Goal: Entertainment & Leisure: Consume media (video, audio)

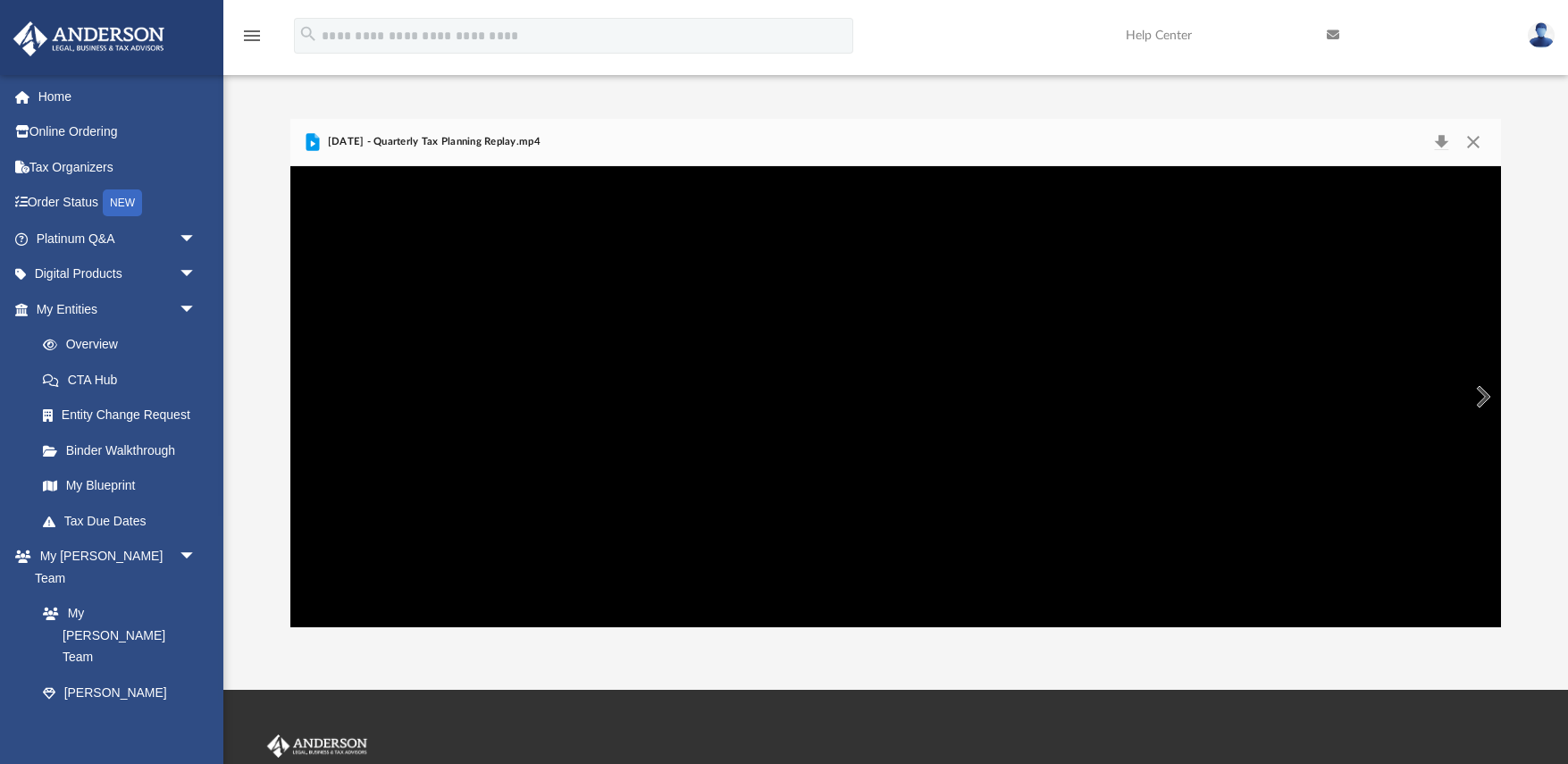
scroll to position [407, 1209]
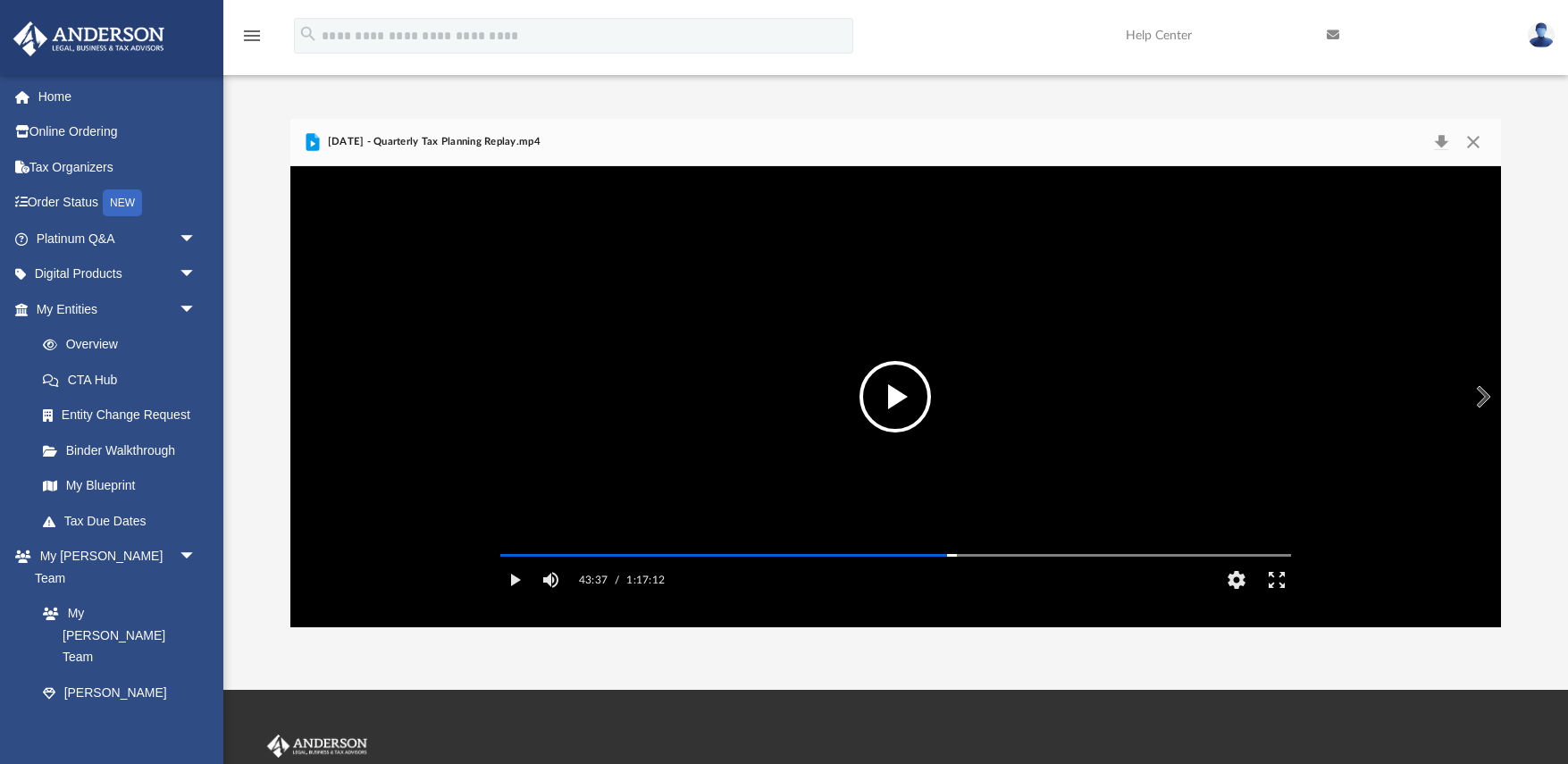
click at [909, 366] on button "File preview" at bounding box center [894, 396] width 71 height 71
click at [511, 598] on button "Pause" at bounding box center [514, 579] width 40 height 36
click at [511, 598] on button "Play" at bounding box center [514, 579] width 40 height 36
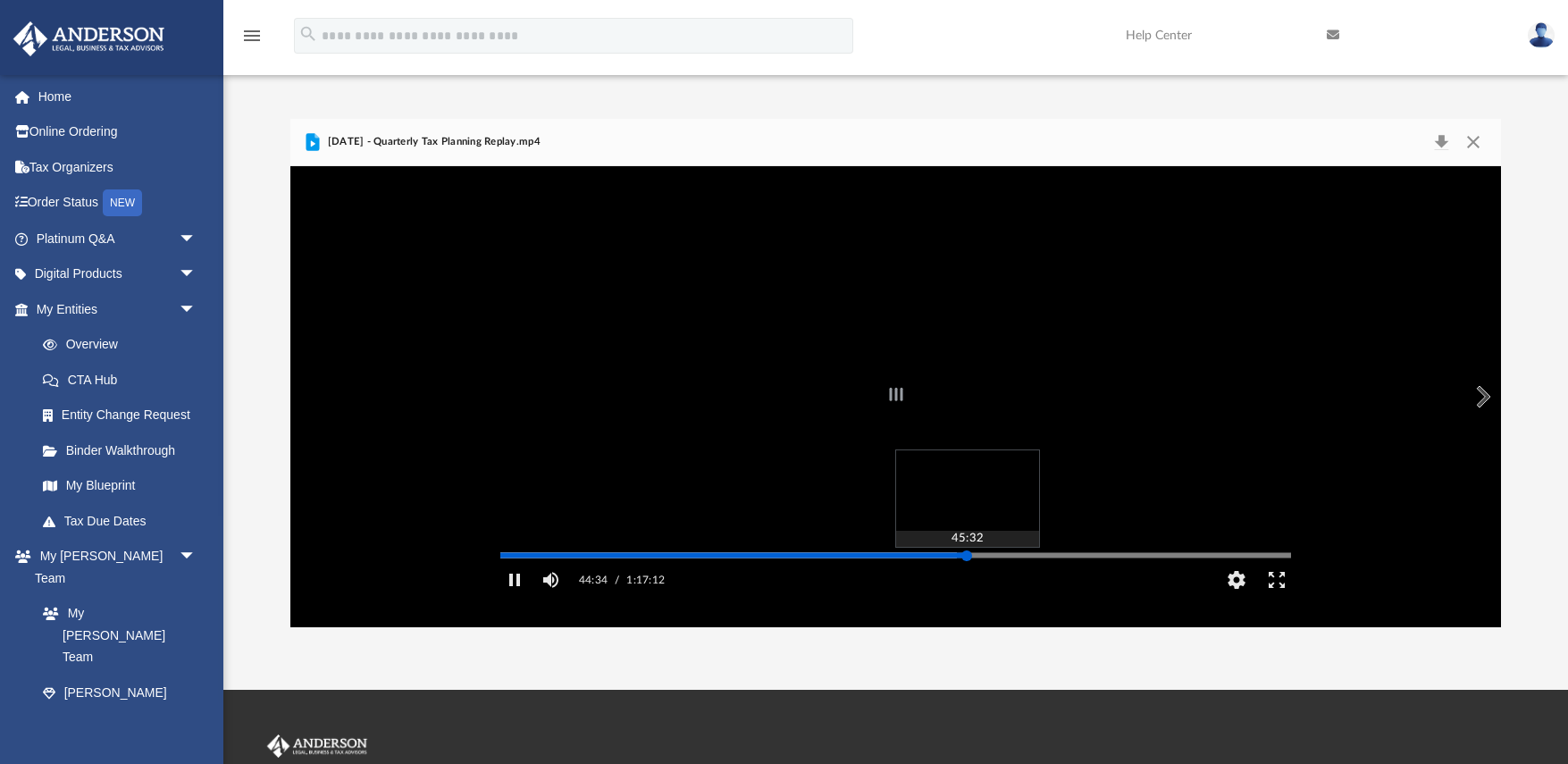
click at [967, 582] on div "Autoplay Disabled Speed 1.5 Quality Auto Subtitles/CC Off Audio Autoplay Disabl…" at bounding box center [895, 396] width 1210 height 461
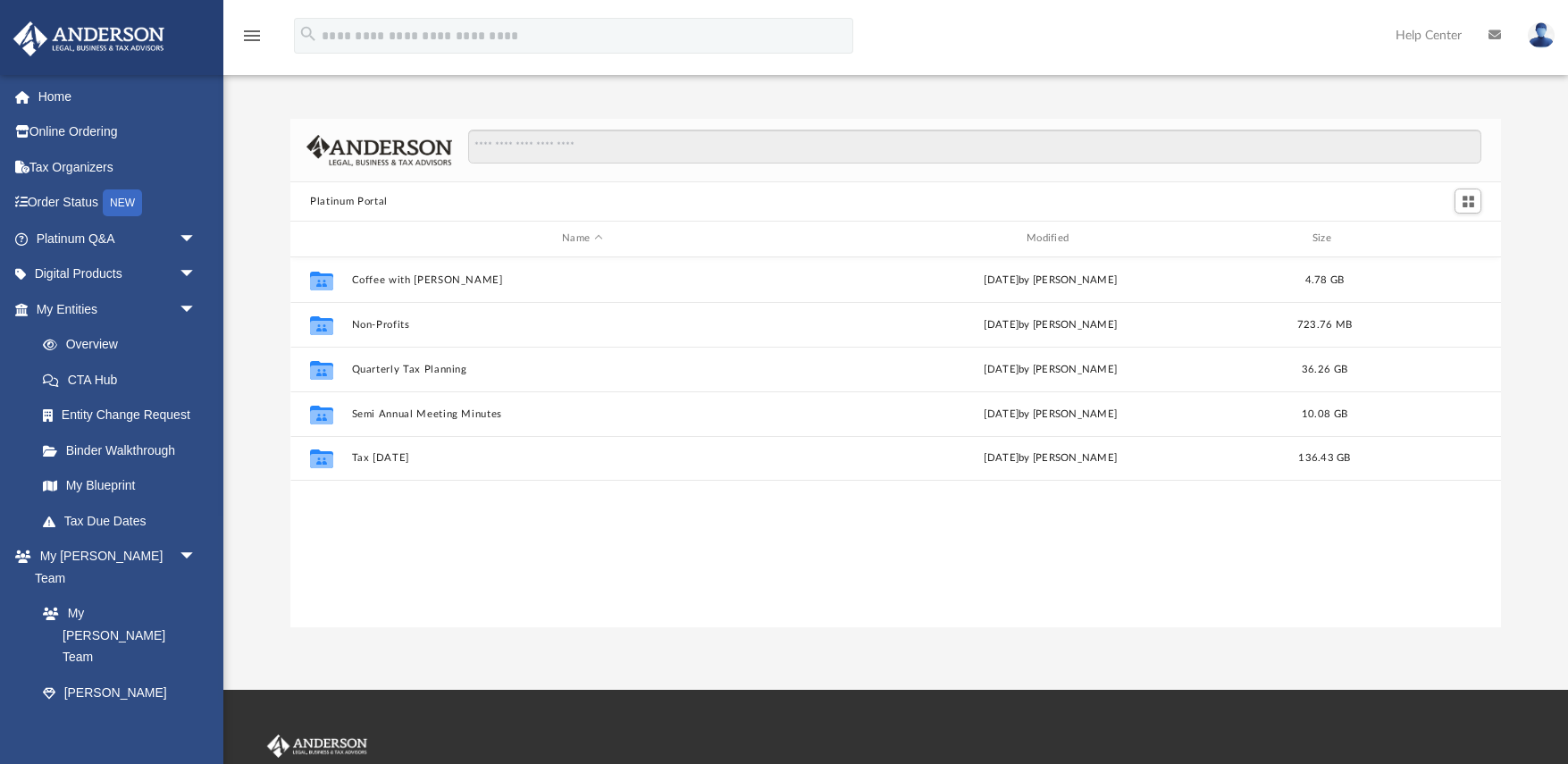
scroll to position [1, 1]
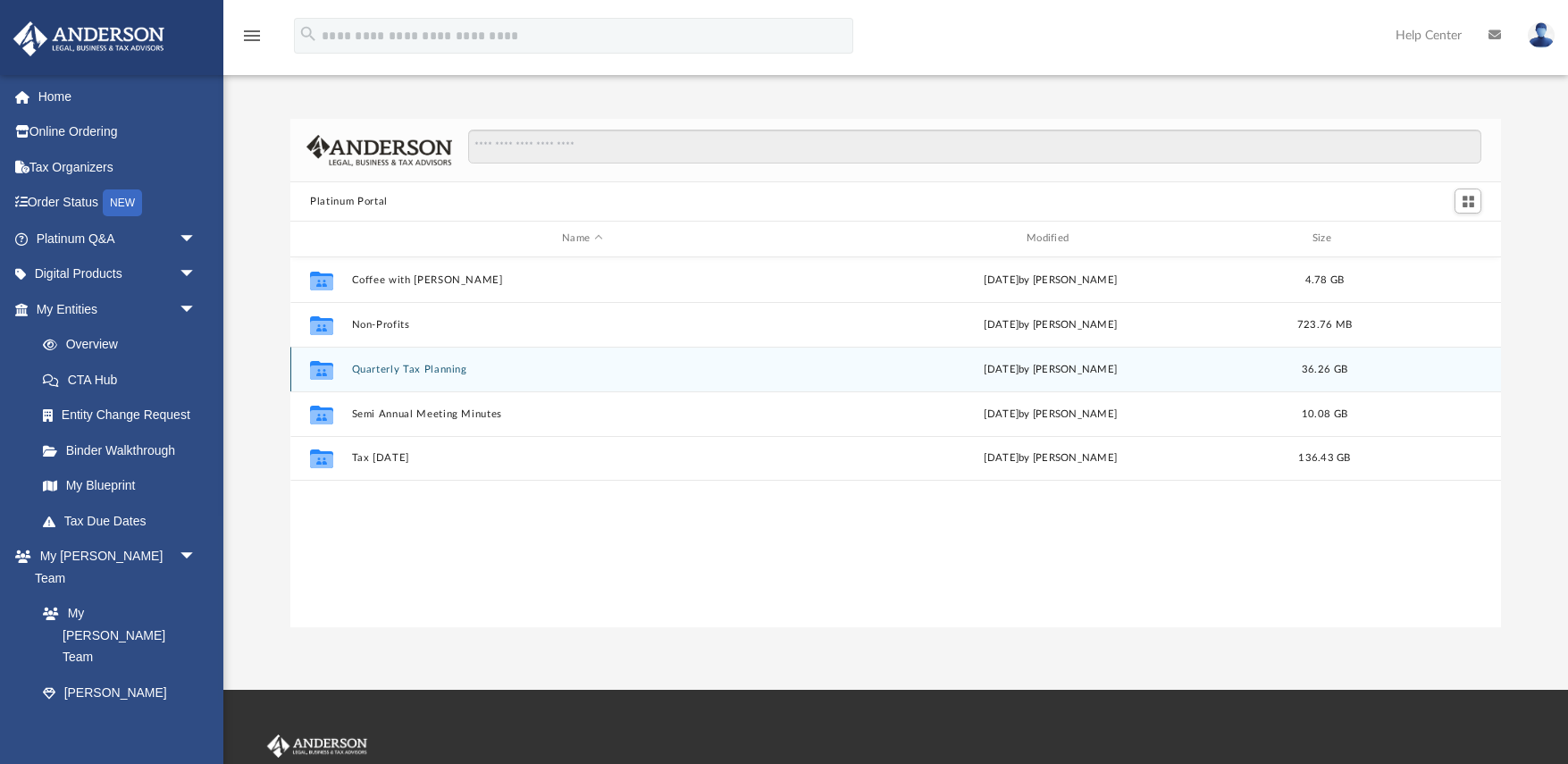
click at [435, 364] on button "Quarterly Tax Planning" at bounding box center [582, 369] width 461 height 12
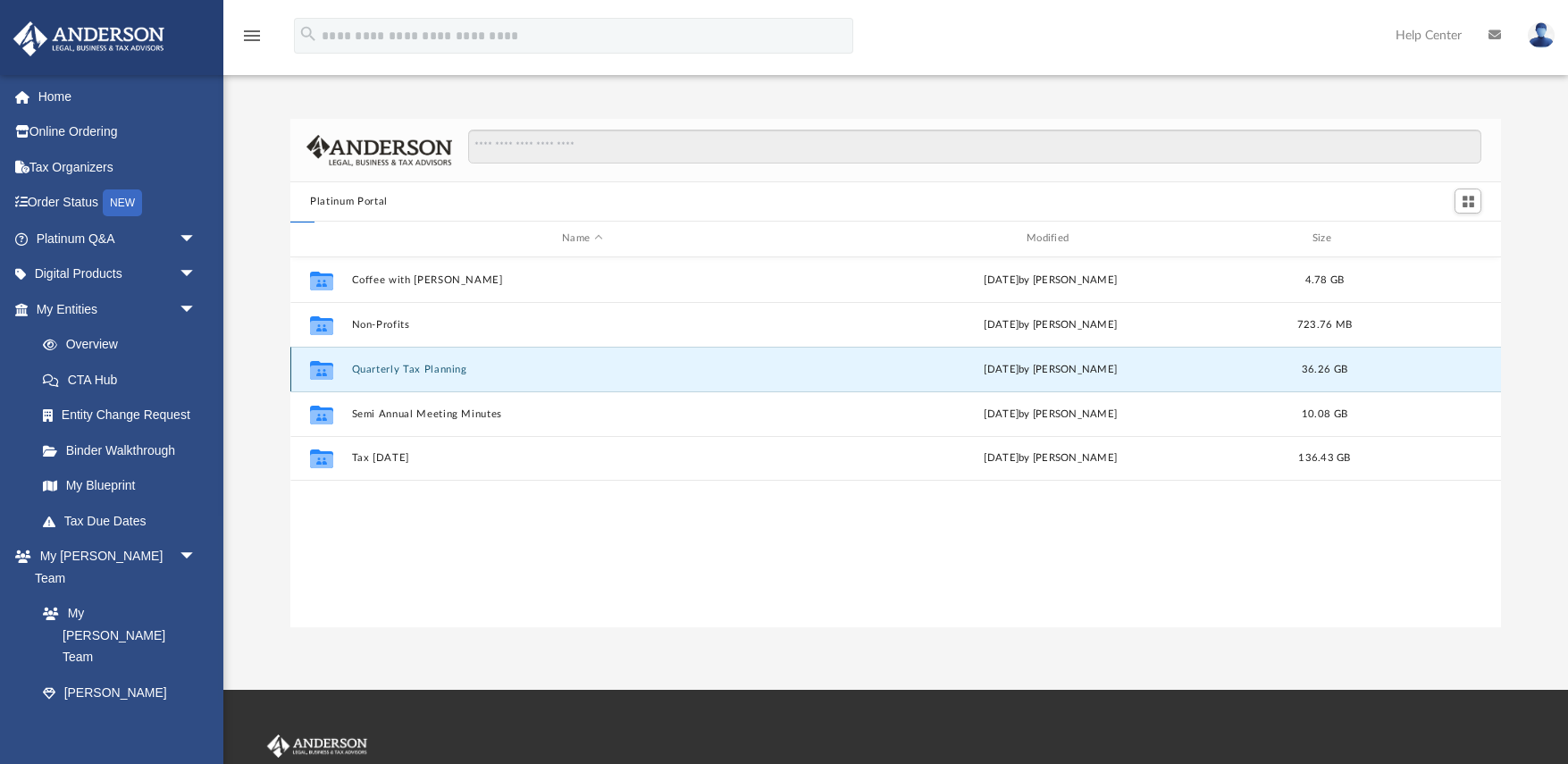
scroll to position [1, 0]
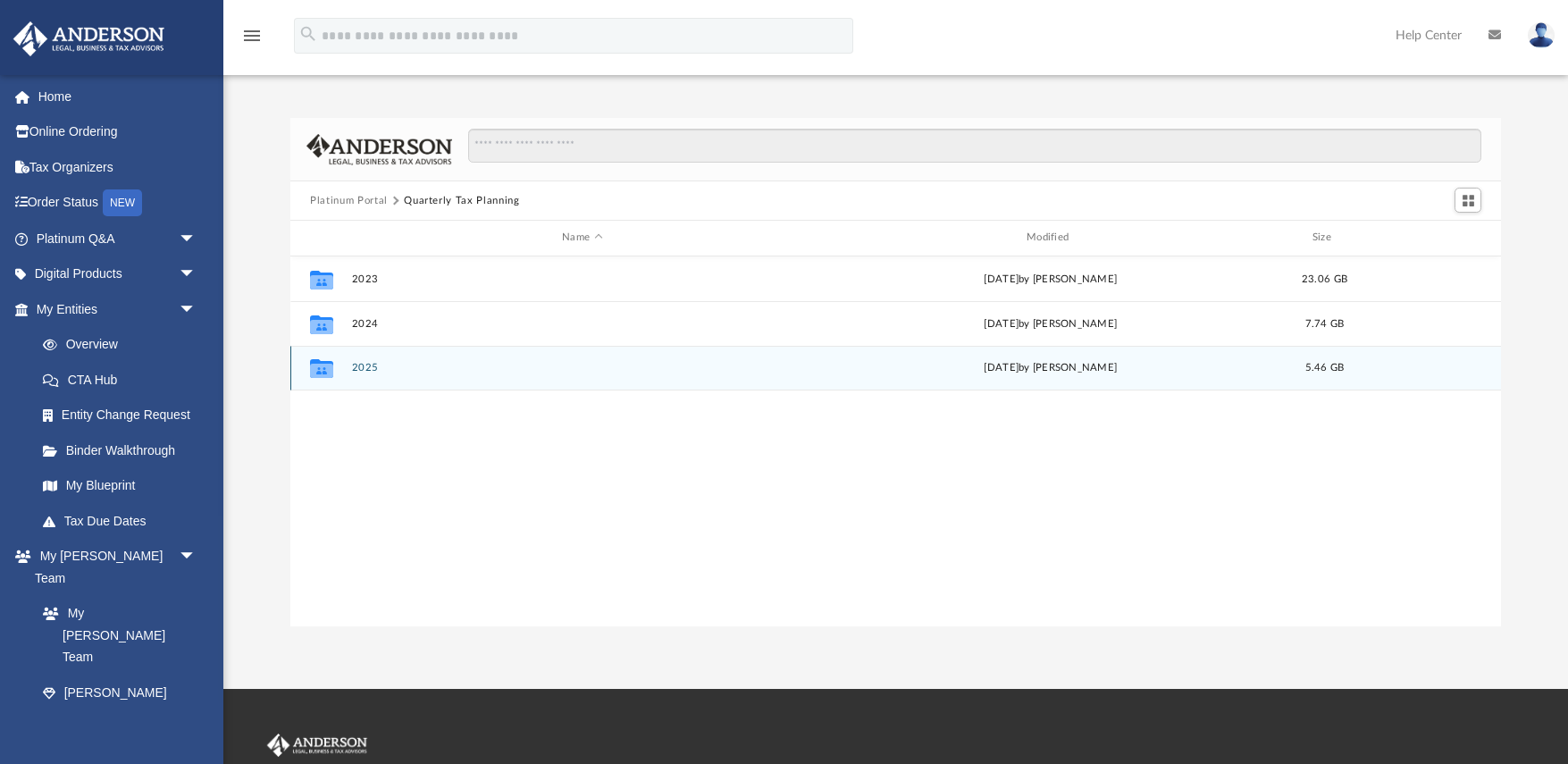
drag, startPoint x: 322, startPoint y: 366, endPoint x: 341, endPoint y: 363, distance: 19.2
click at [322, 366] on icon "grid" at bounding box center [321, 370] width 23 height 14
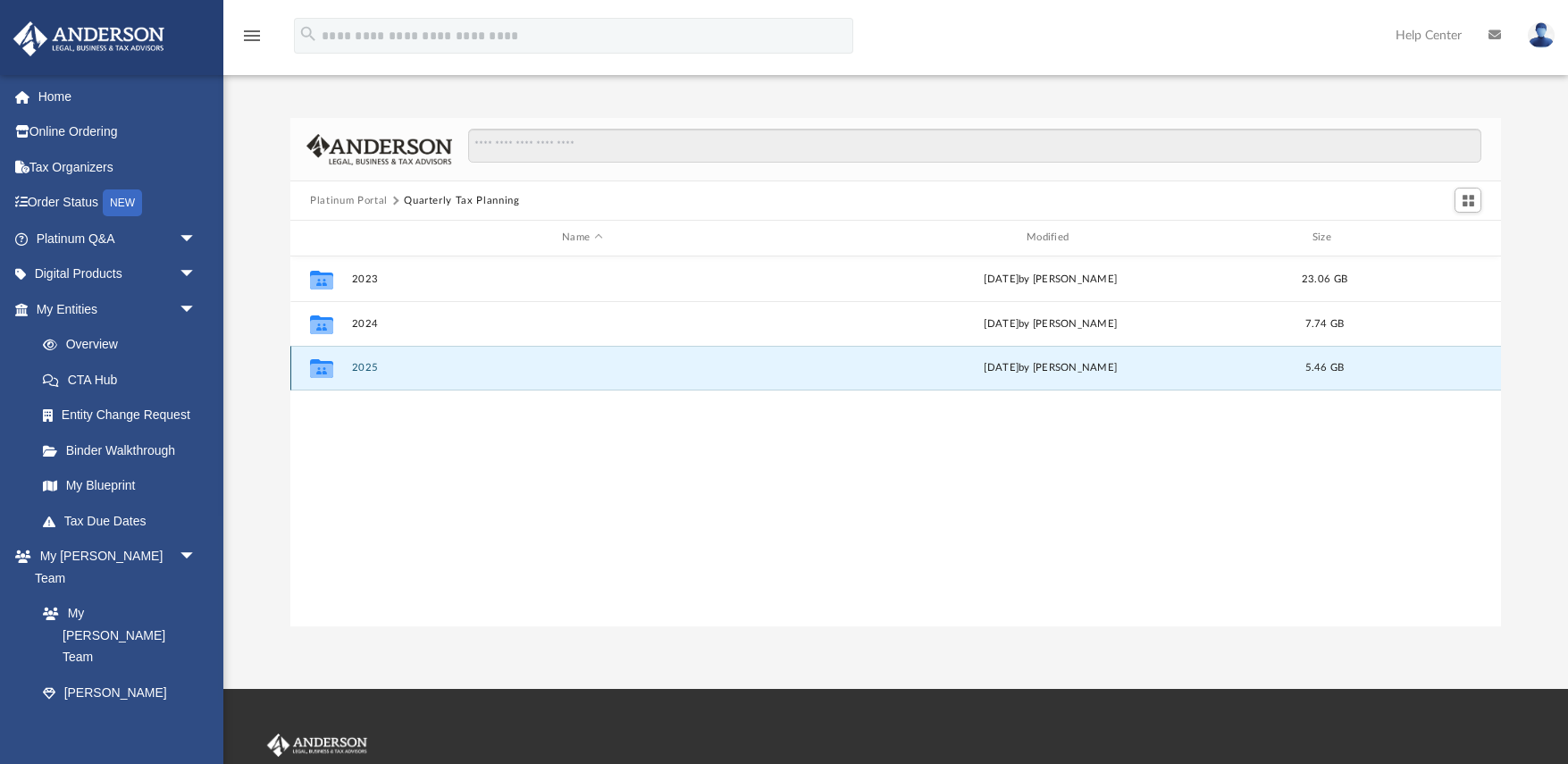
click at [382, 371] on button "2025" at bounding box center [582, 367] width 461 height 12
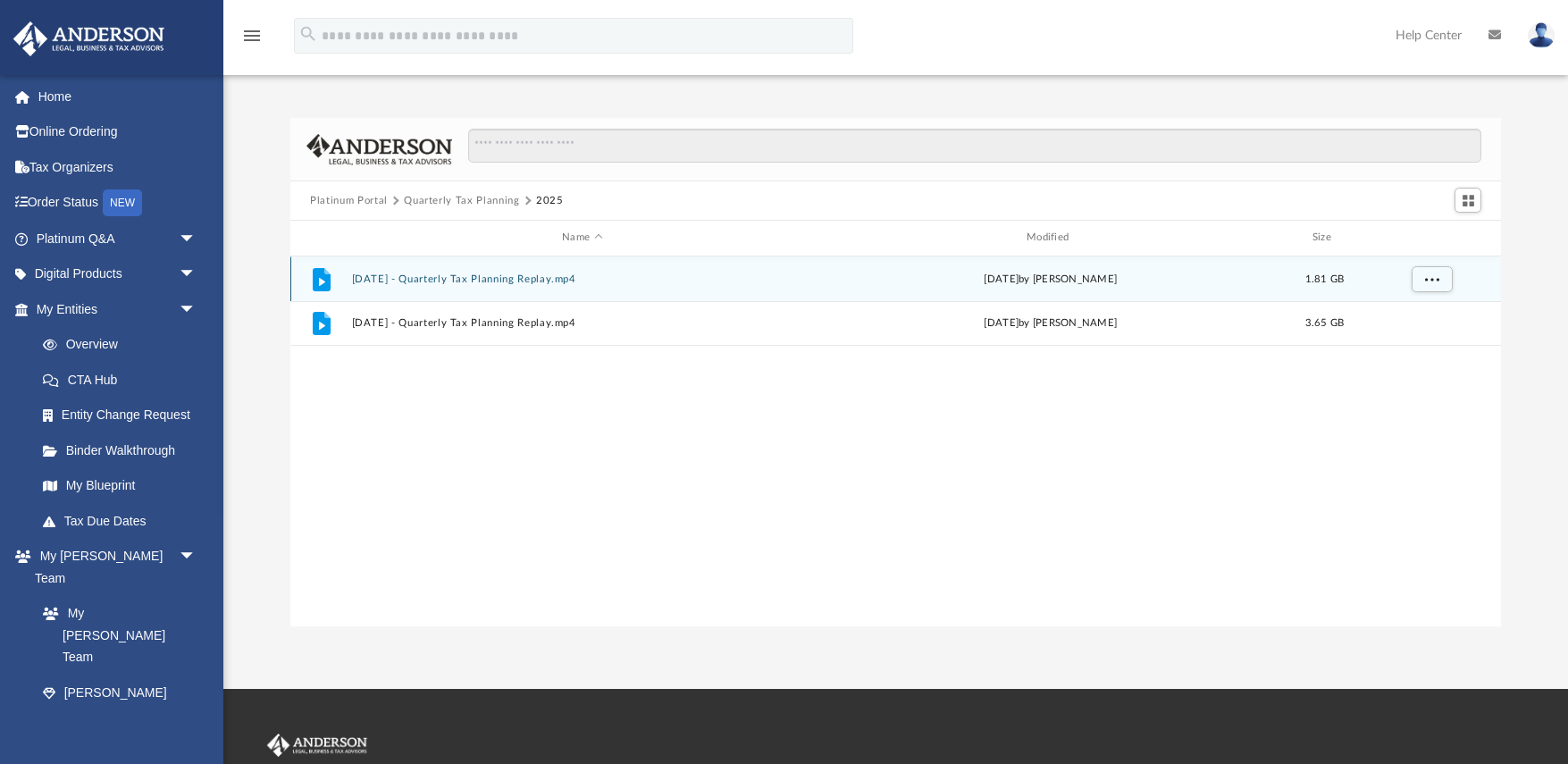
click at [439, 293] on div "File [DATE] - Quarterly Tax Planning Replay.mp4 [DATE] by [PERSON_NAME] 1.81 GB" at bounding box center [895, 279] width 1210 height 45
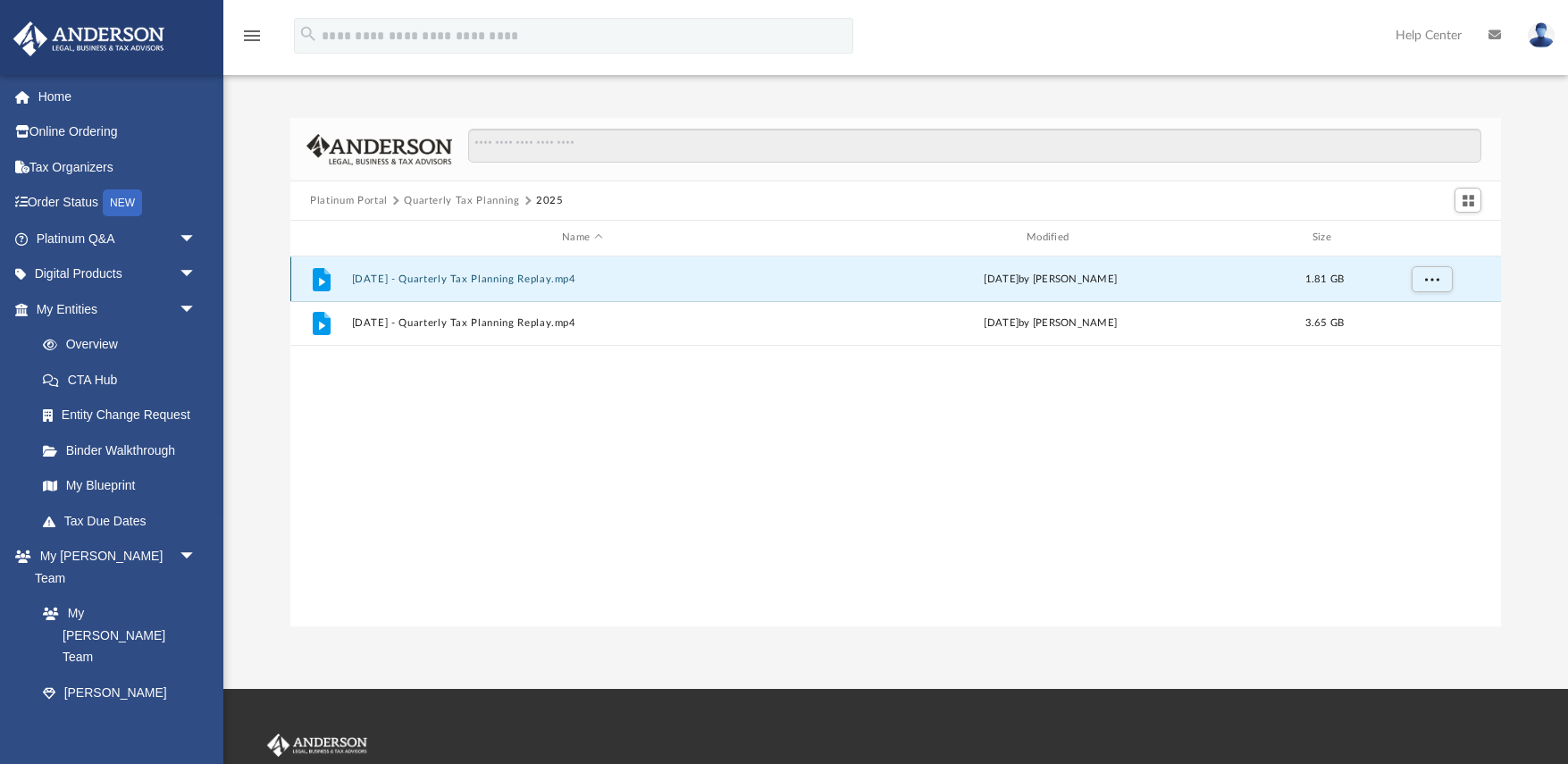
click at [466, 282] on button "[DATE] - Quarterly Tax Planning Replay.mp4" at bounding box center [582, 279] width 461 height 12
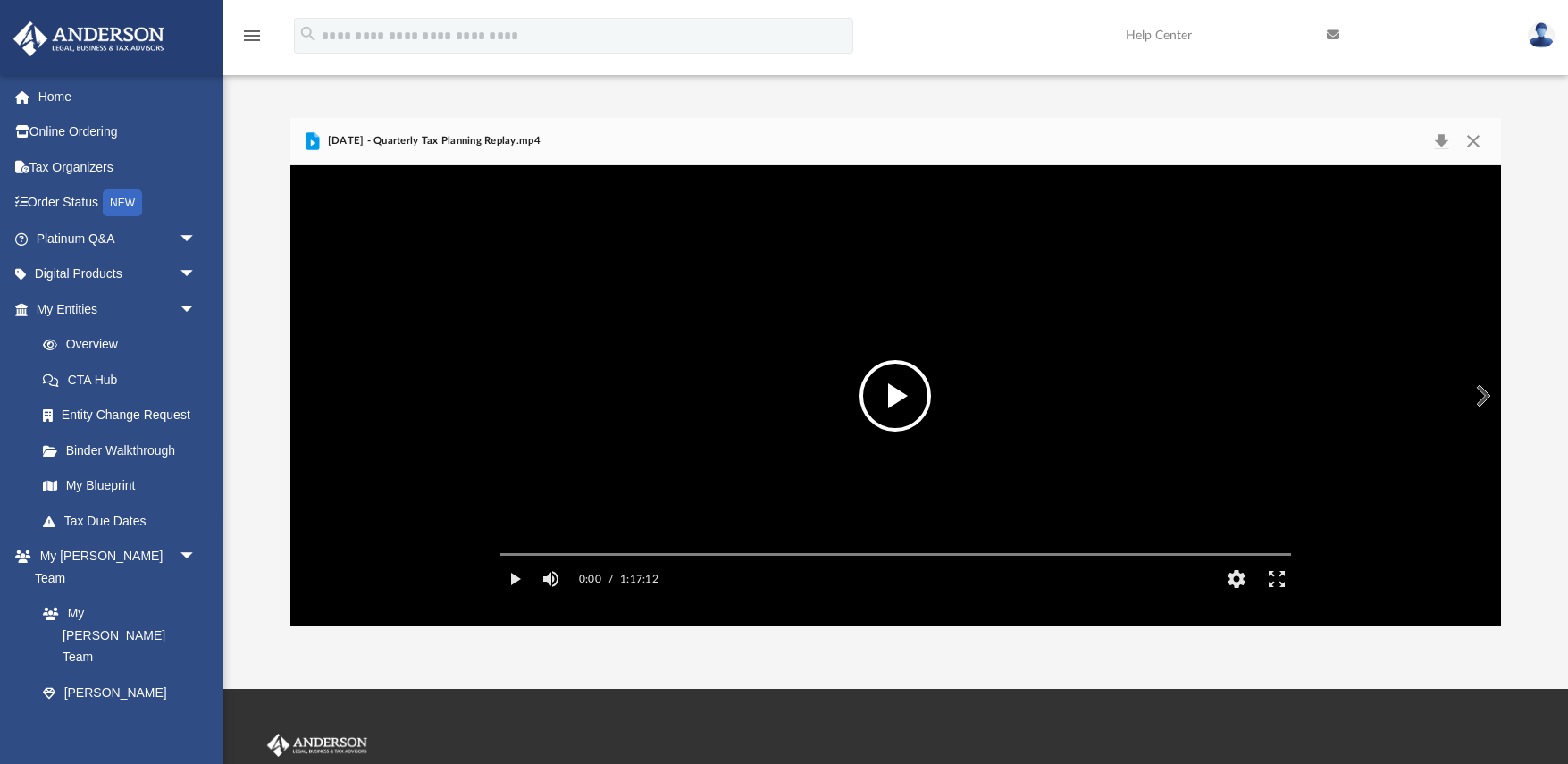
click at [897, 406] on button "File preview" at bounding box center [894, 395] width 71 height 71
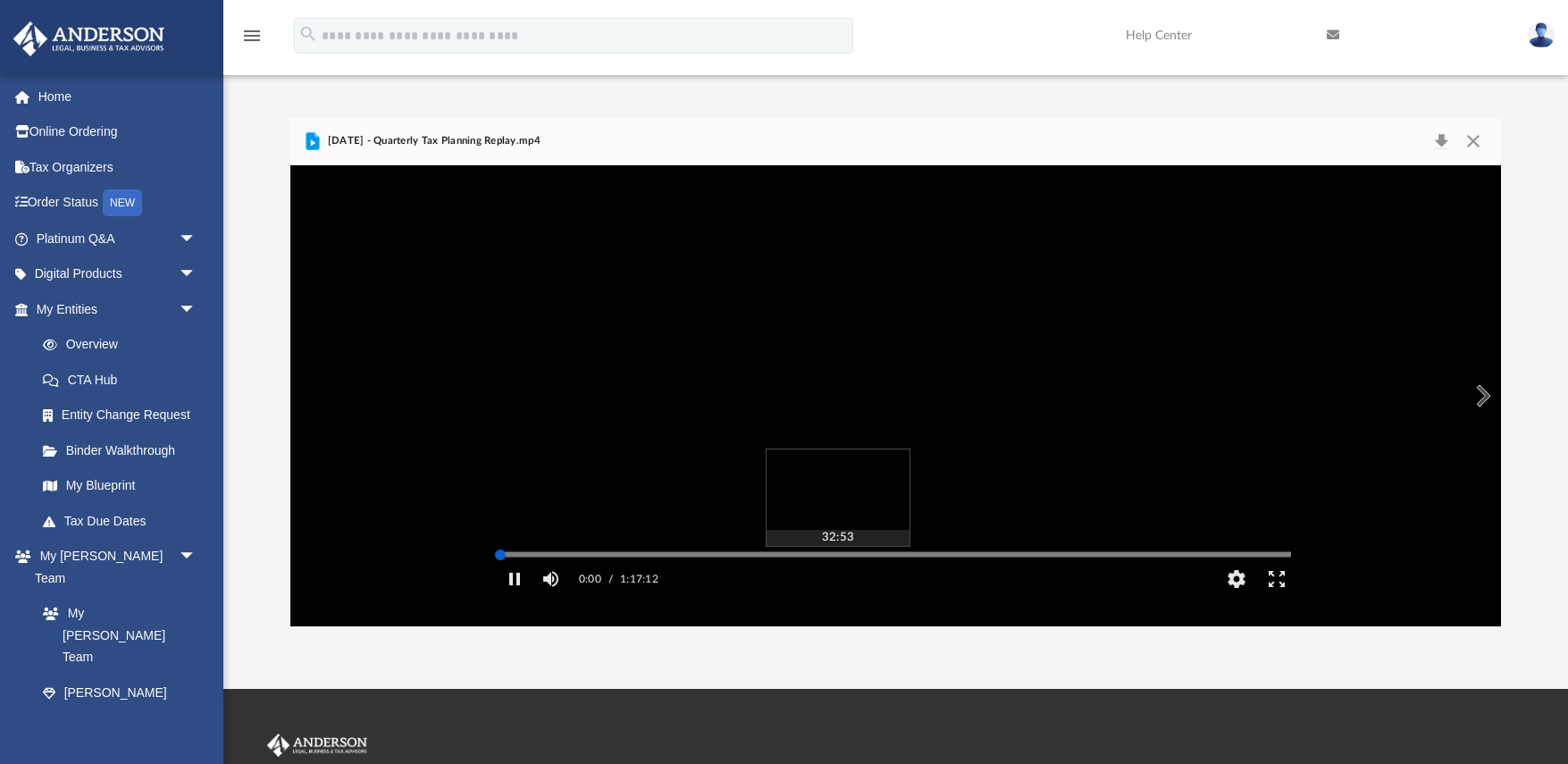
click at [837, 561] on div "Media Slider" at bounding box center [895, 554] width 819 height 14
click at [863, 582] on div "Autoplay Disabled Speed 1.5 Quality Auto Subtitles/CC Off Audio Autoplay Disabl…" at bounding box center [895, 395] width 1210 height 461
click at [845, 579] on div "Autoplay Disabled Speed 1.5 Quality Auto Subtitles/CC Off Audio Autoplay Disabl…" at bounding box center [895, 395] width 1210 height 461
click at [828, 579] on div "Autoplay Disabled Speed 1.5 Quality Auto Subtitles/CC Off Audio Autoplay Disabl…" at bounding box center [895, 395] width 1210 height 461
click at [785, 579] on div "Autoplay Disabled Speed 1.5 Quality Auto Subtitles/CC Off Audio Autoplay Disabl…" at bounding box center [895, 395] width 1210 height 461
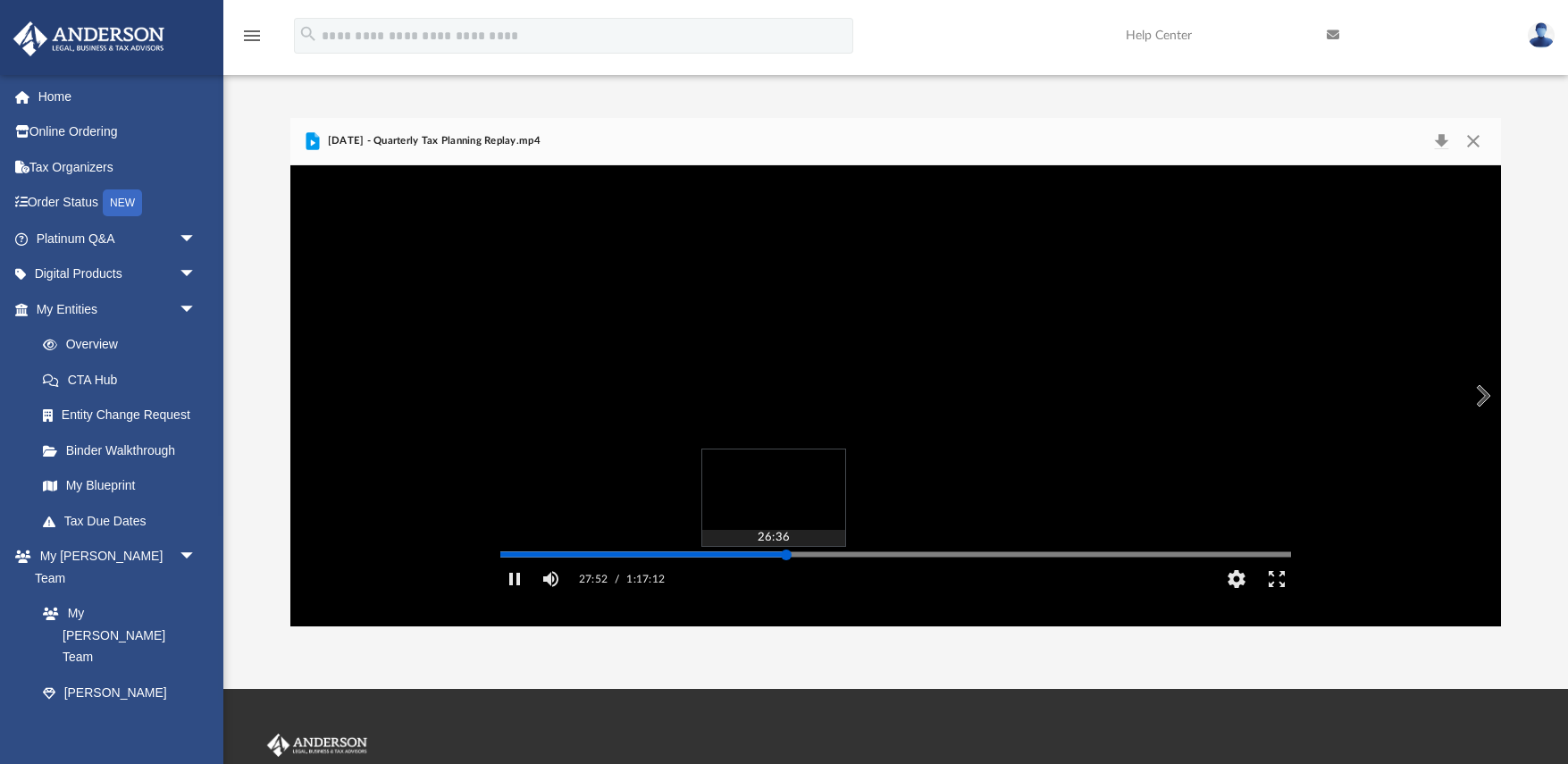
click at [773, 580] on div "Autoplay Disabled Speed 1.5 Quality Auto Subtitles/CC Off Audio Autoplay Disabl…" at bounding box center [895, 395] width 1210 height 461
click at [757, 556] on div "Media Slider" at bounding box center [895, 554] width 790 height 3
click at [726, 581] on div "Autoplay Disabled Speed 1.5 Quality Auto Subtitles/CC Off Audio Autoplay Disabl…" at bounding box center [895, 395] width 1210 height 461
click at [699, 556] on div "Media Slider" at bounding box center [895, 554] width 790 height 3
click at [647, 579] on div "Autoplay Disabled Speed 1.5 Quality Auto Subtitles/CC Off Audio Autoplay Disabl…" at bounding box center [895, 395] width 1210 height 461
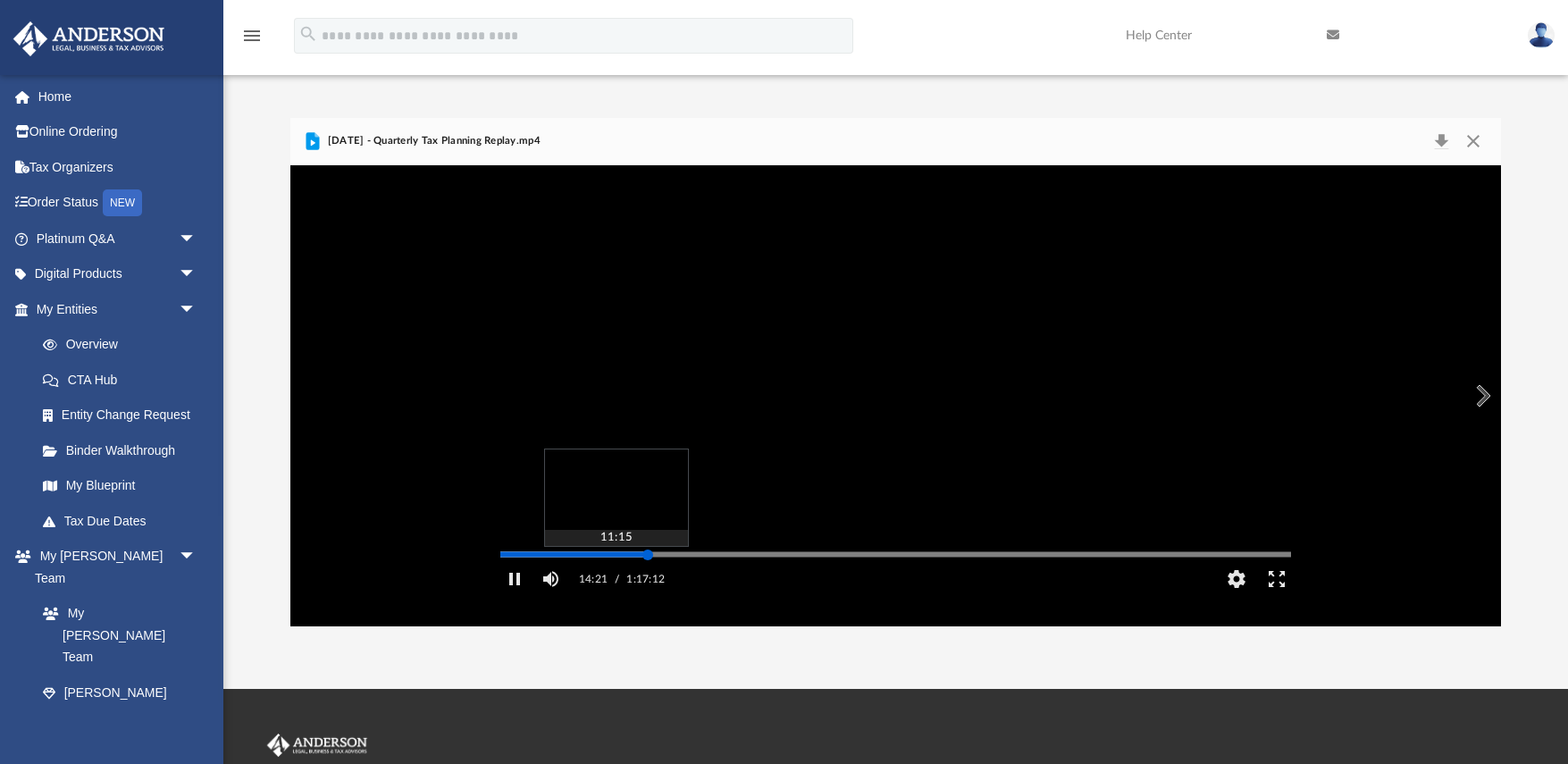
click at [615, 580] on div "Autoplay Disabled Speed 1.5 Quality Auto Subtitles/CC Off Audio Autoplay Disabl…" at bounding box center [895, 395] width 1210 height 461
click at [580, 561] on div "Media Slider" at bounding box center [895, 554] width 819 height 14
click at [585, 581] on div "Autoplay Disabled Speed 1.5 Quality Auto Subtitles/CC Off Audio Autoplay Disabl…" at bounding box center [895, 395] width 1210 height 461
click at [545, 561] on div "Media Slider" at bounding box center [895, 554] width 819 height 14
click at [534, 582] on div "Autoplay Disabled Speed 1.5 Quality Auto Subtitles/CC Off Audio Autoplay Disabl…" at bounding box center [895, 395] width 1210 height 461
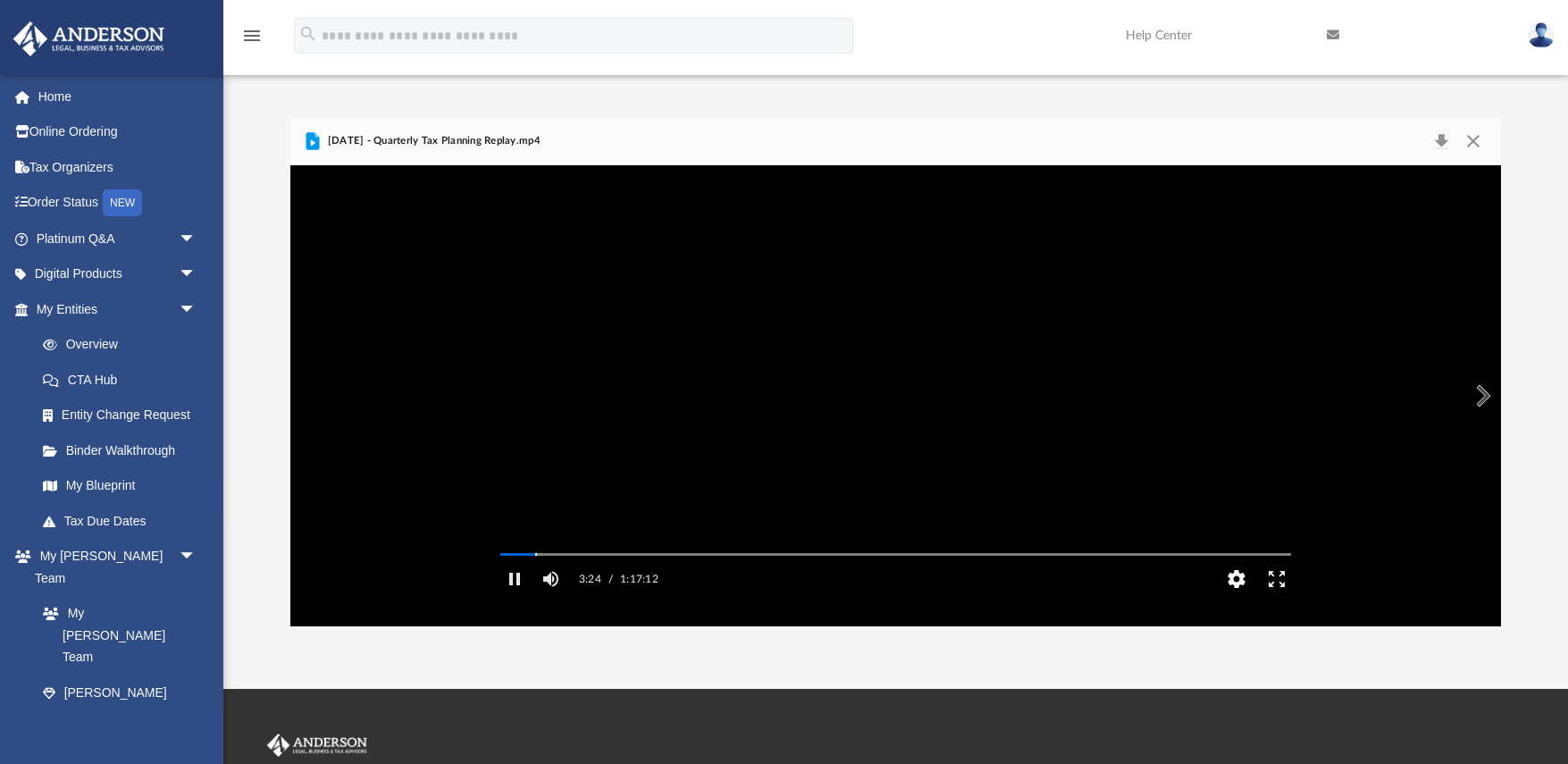
click at [1225, 597] on button "HD" at bounding box center [1235, 579] width 40 height 36
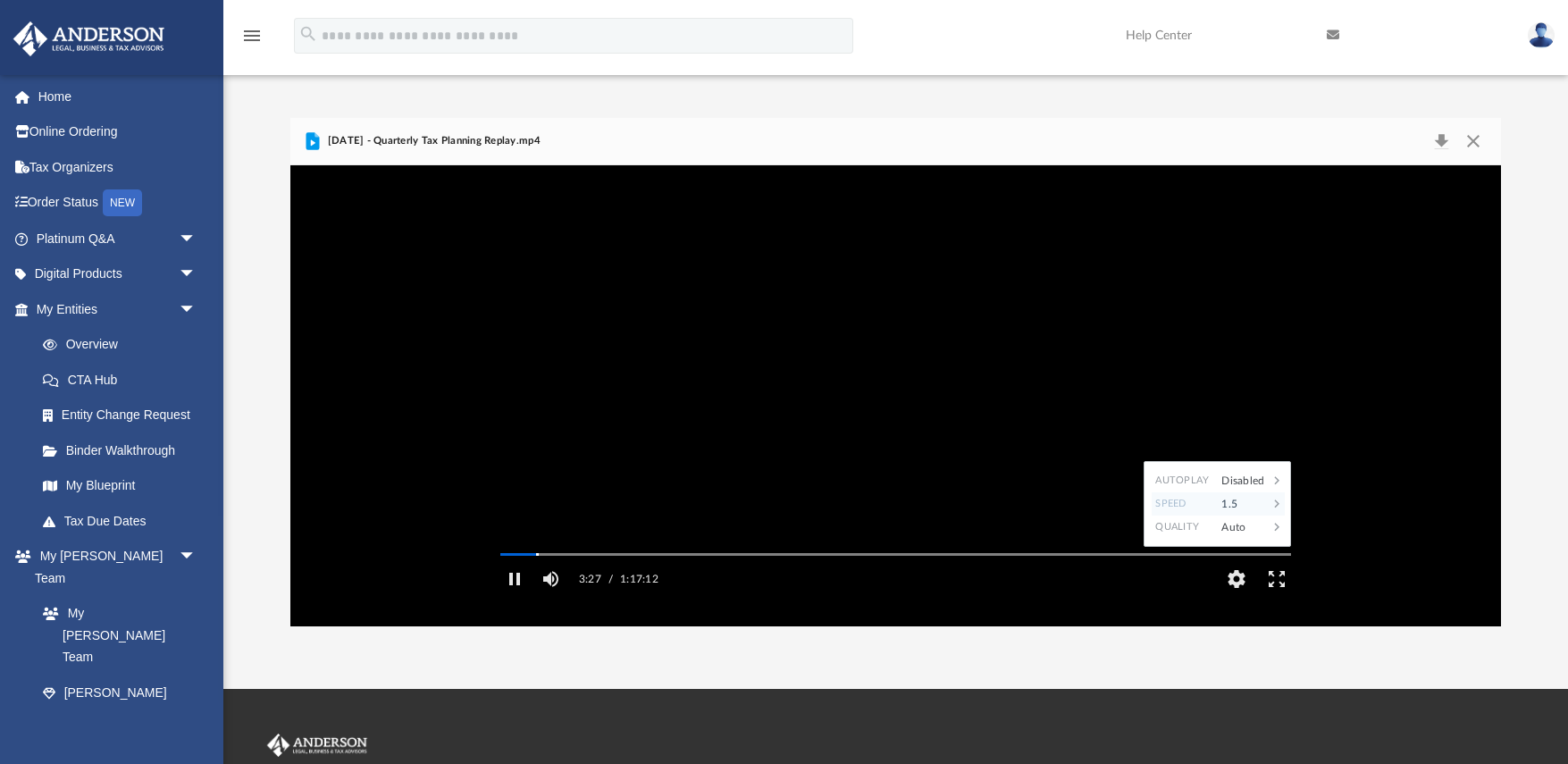
click at [1241, 516] on div "1.5" at bounding box center [1240, 503] width 56 height 23
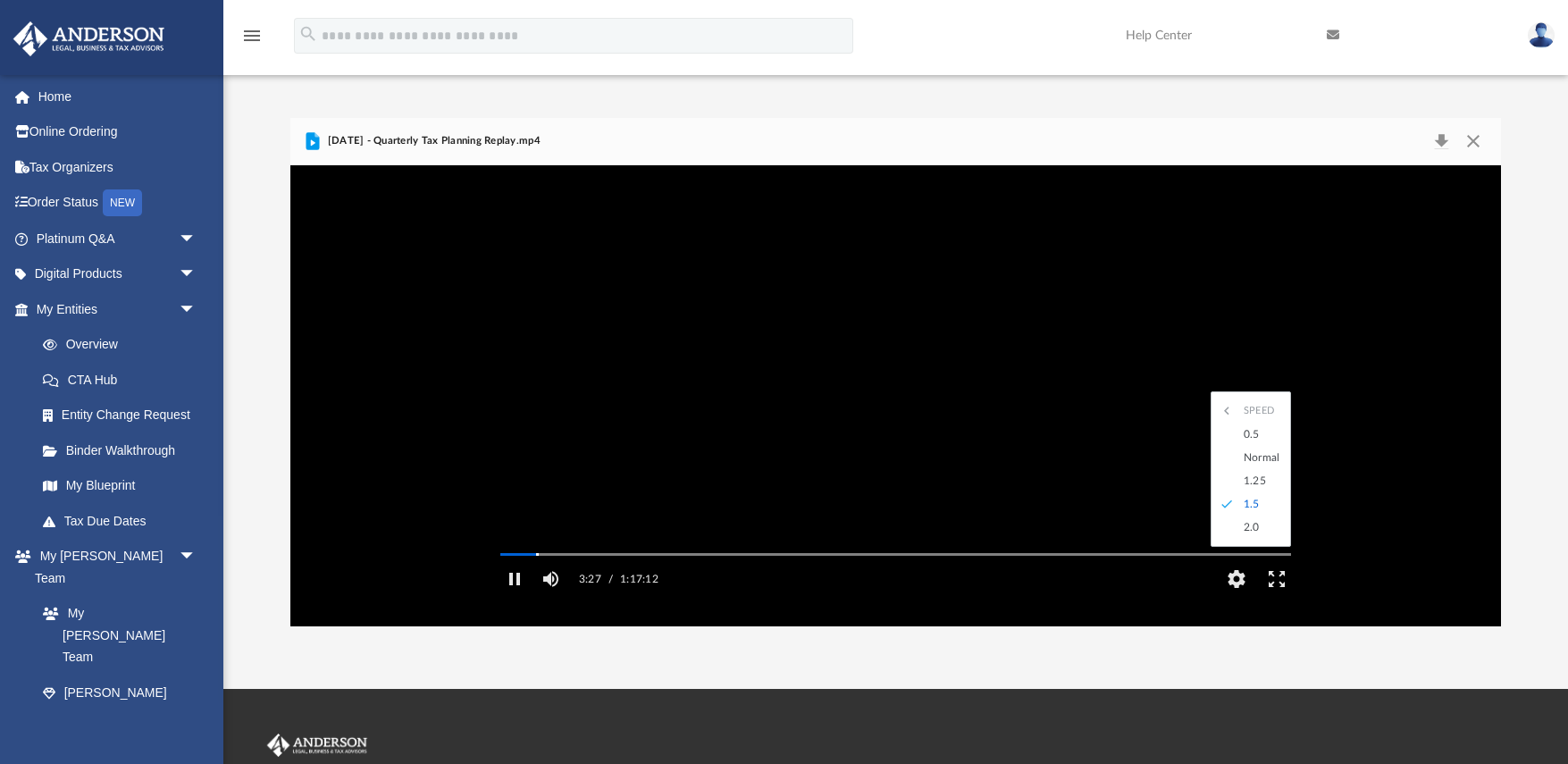
scroll to position [0, 0]
click at [1249, 539] on div "2.0" at bounding box center [1258, 527] width 49 height 23
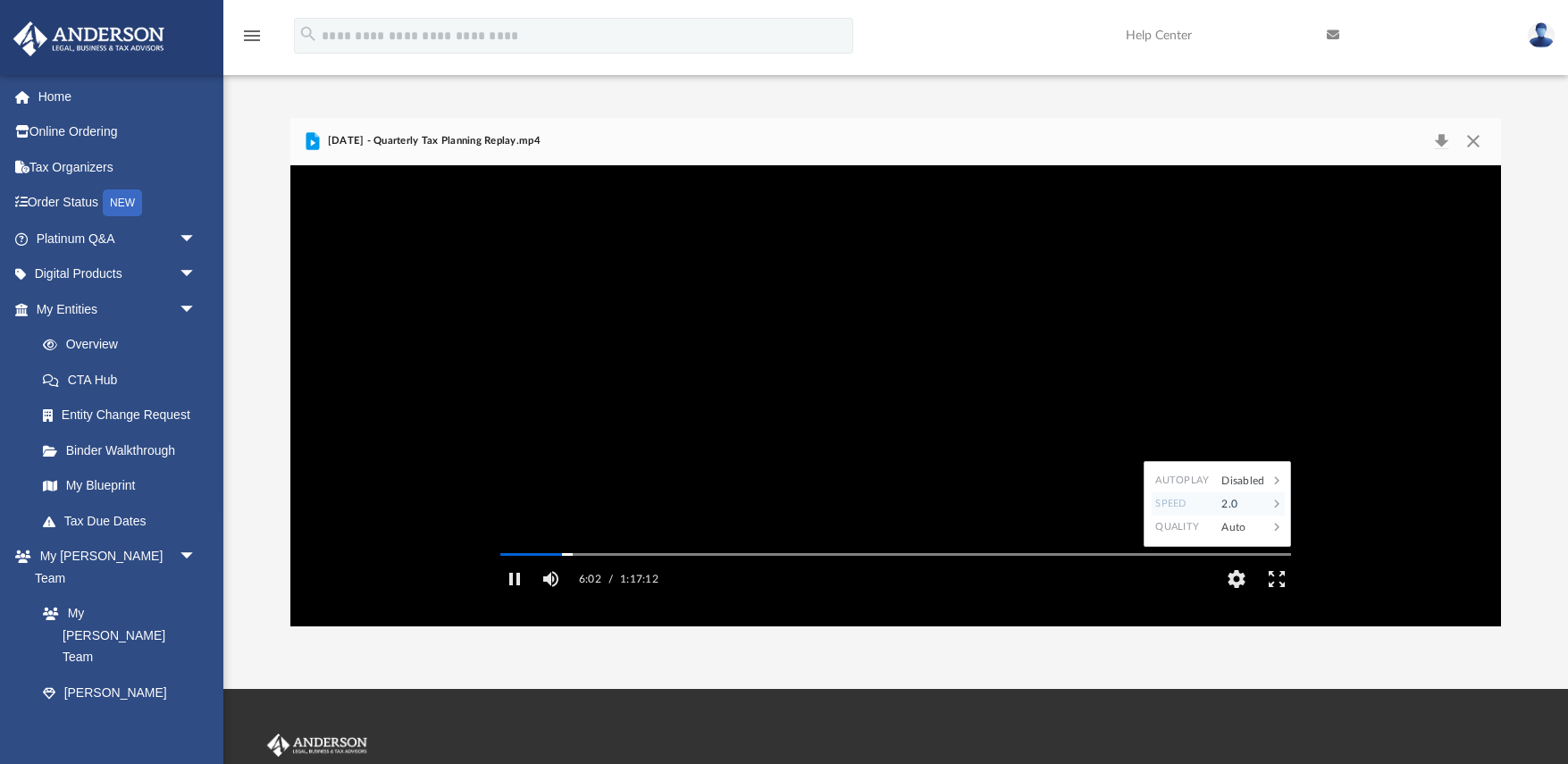
click at [1226, 516] on div "2.0" at bounding box center [1240, 503] width 56 height 23
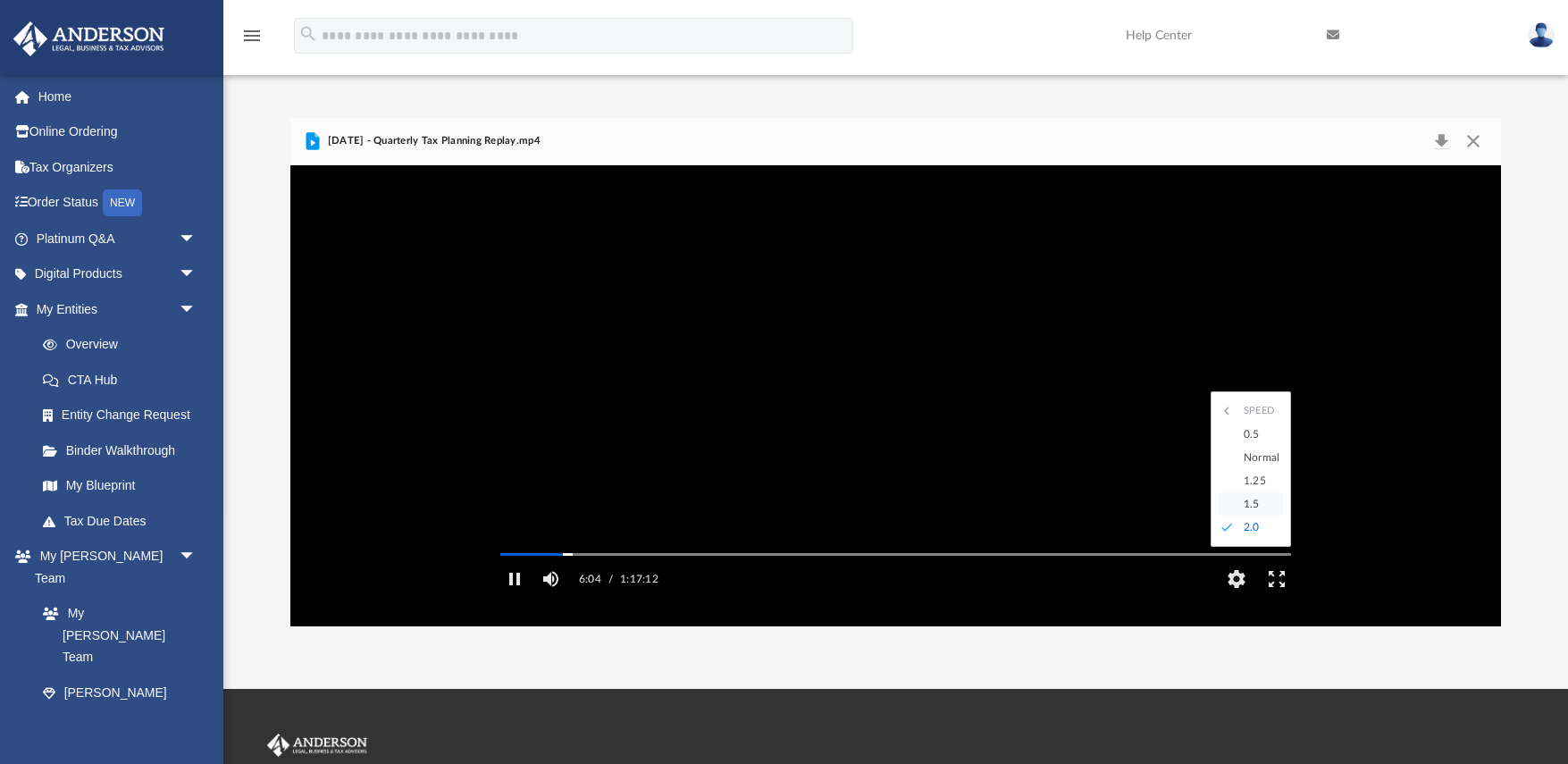
click at [1236, 516] on div "1.5" at bounding box center [1258, 503] width 49 height 23
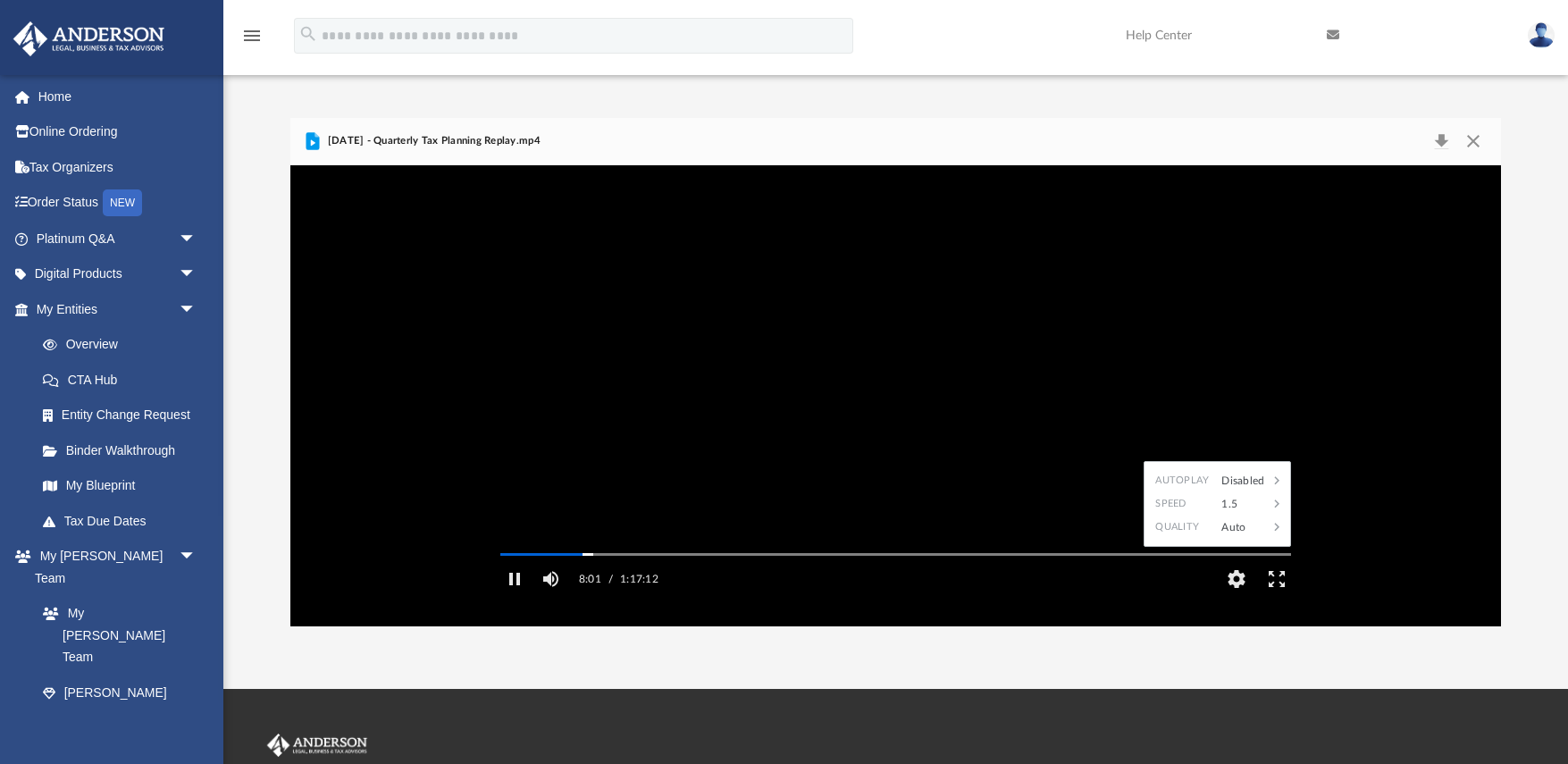
click at [1241, 516] on div "1.5" at bounding box center [1240, 503] width 56 height 23
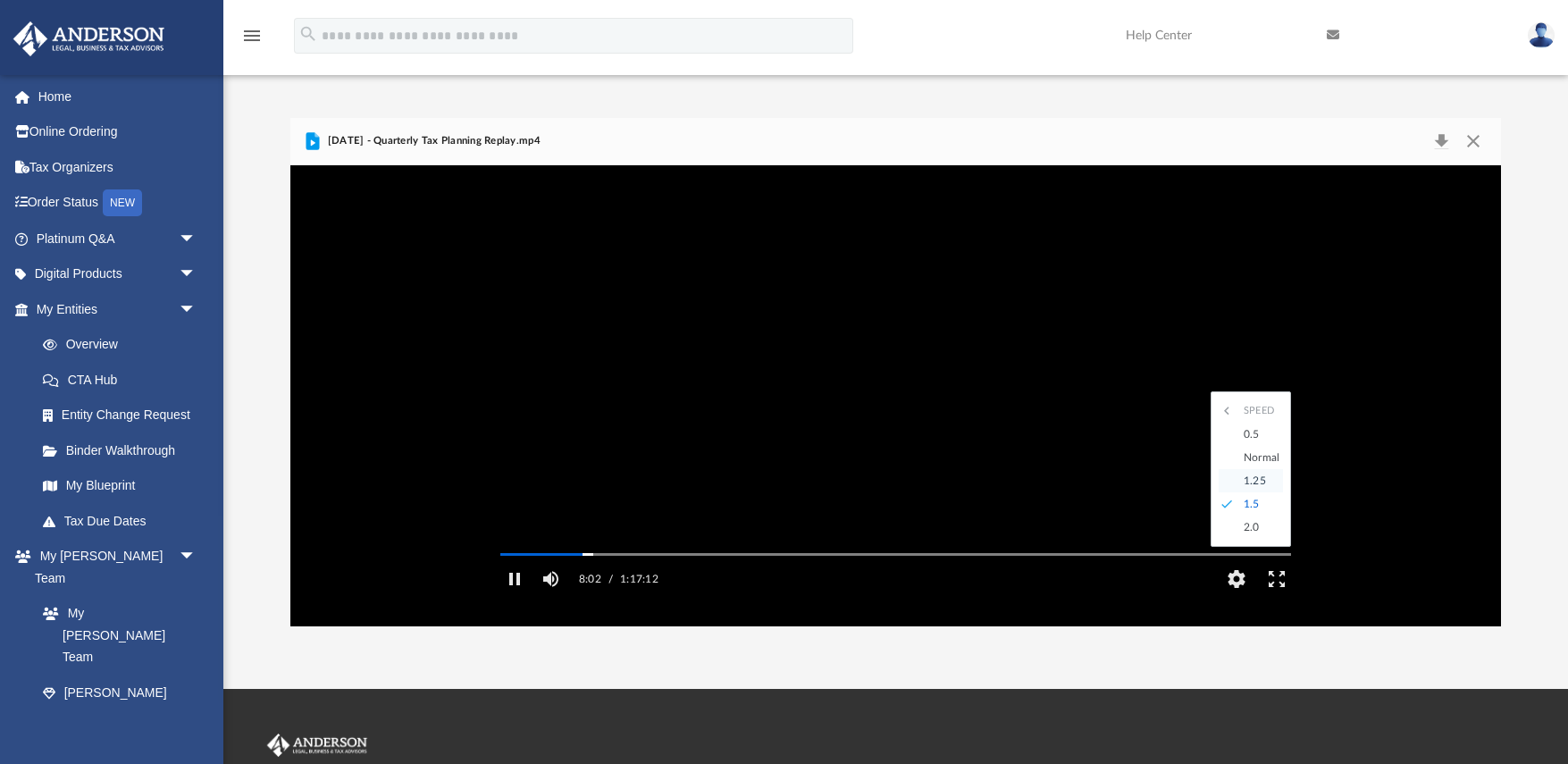
click at [1249, 492] on div "1.25" at bounding box center [1258, 480] width 49 height 23
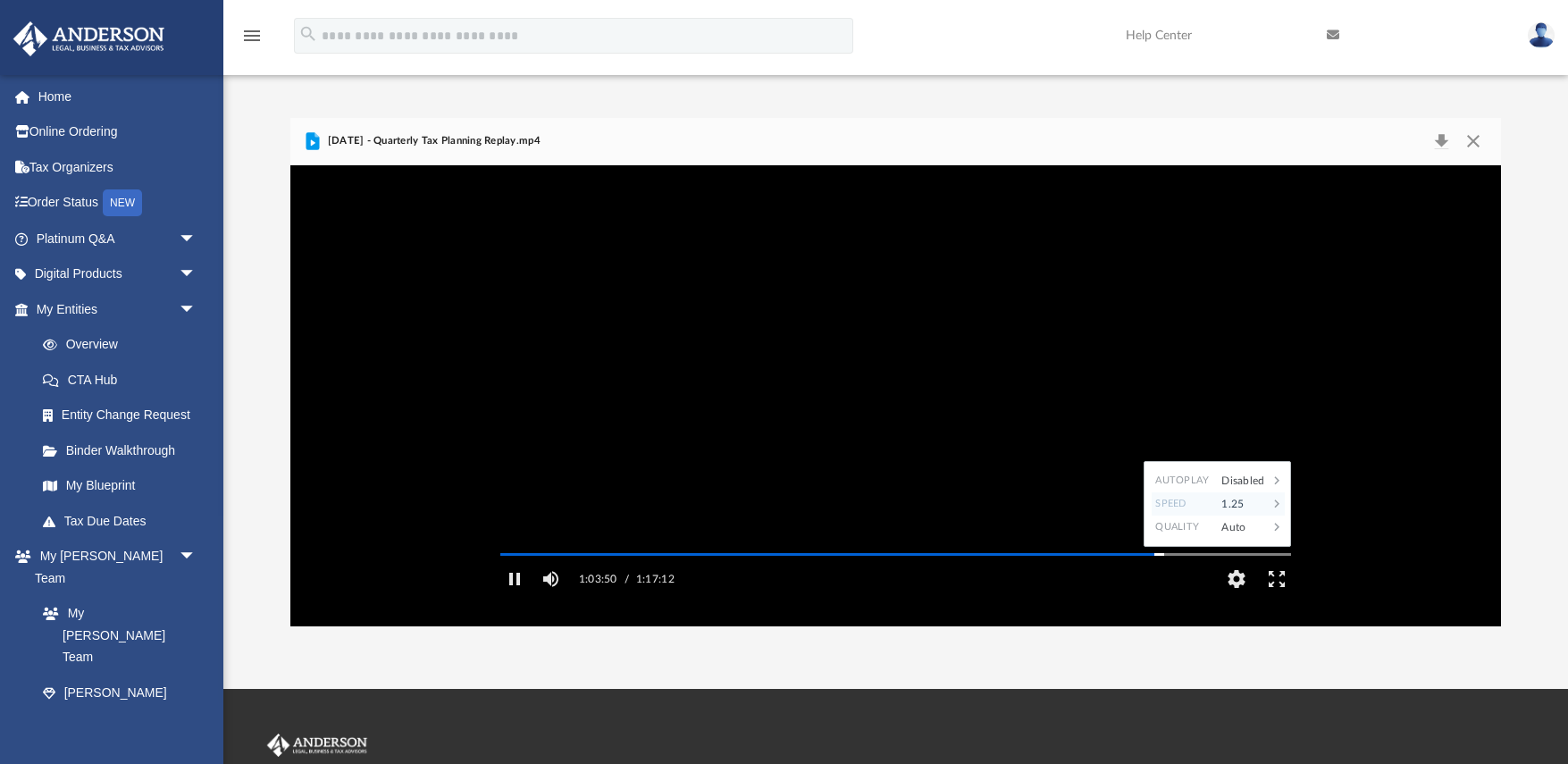
click at [1238, 516] on div "1.25" at bounding box center [1240, 503] width 56 height 23
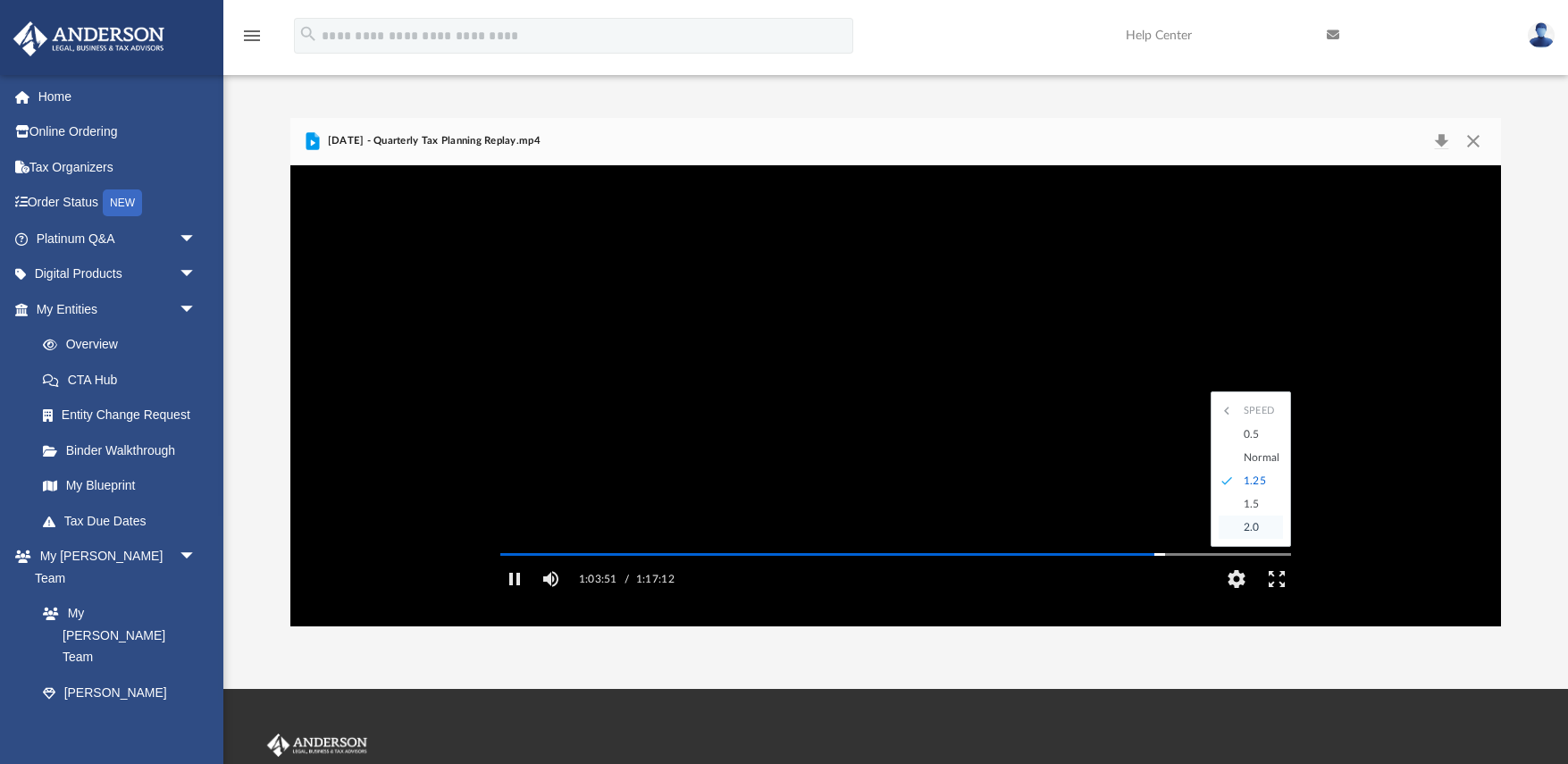
click at [1246, 539] on div "2.0" at bounding box center [1258, 527] width 49 height 23
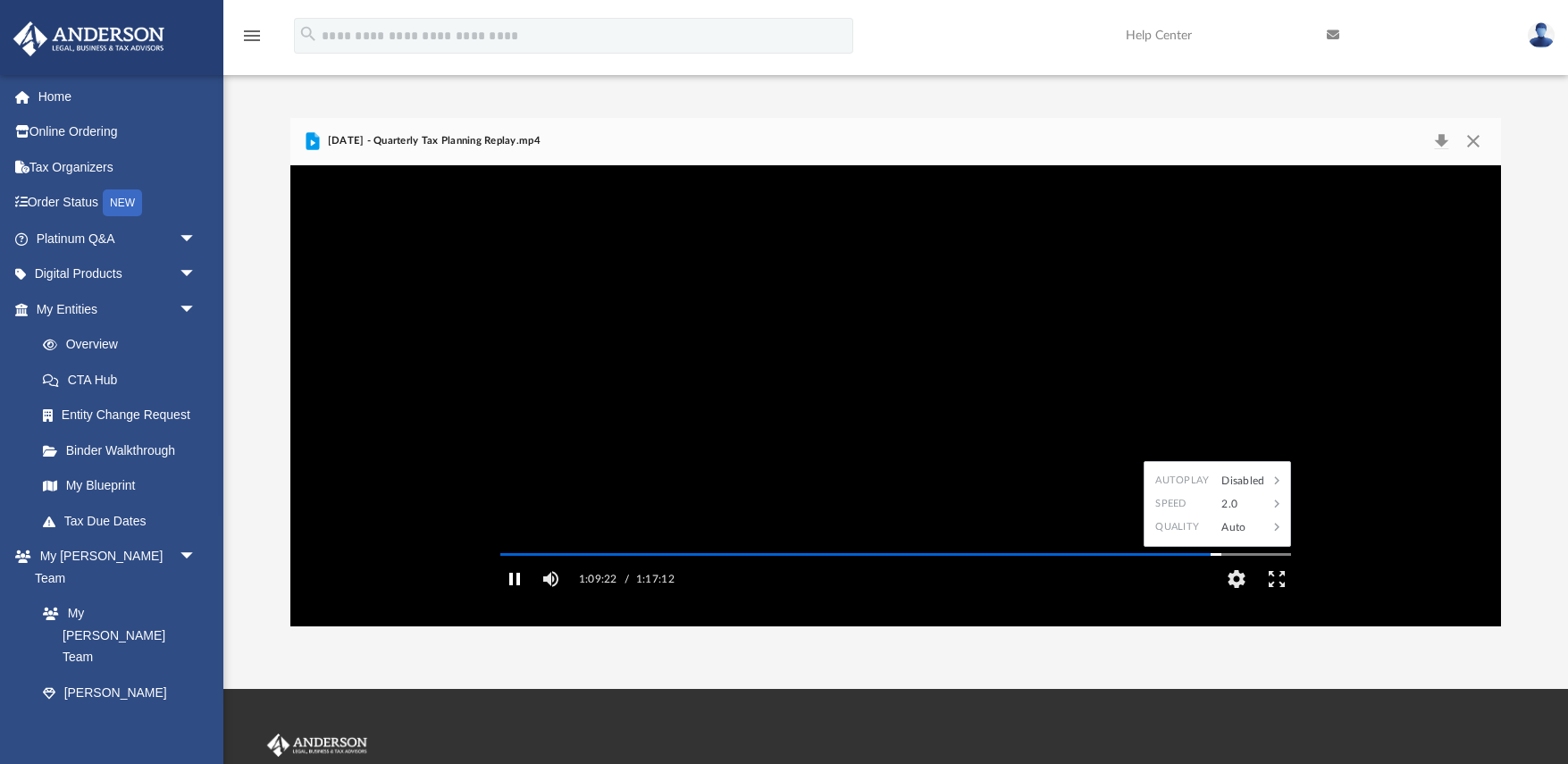
click at [516, 597] on button "Pause" at bounding box center [514, 579] width 40 height 36
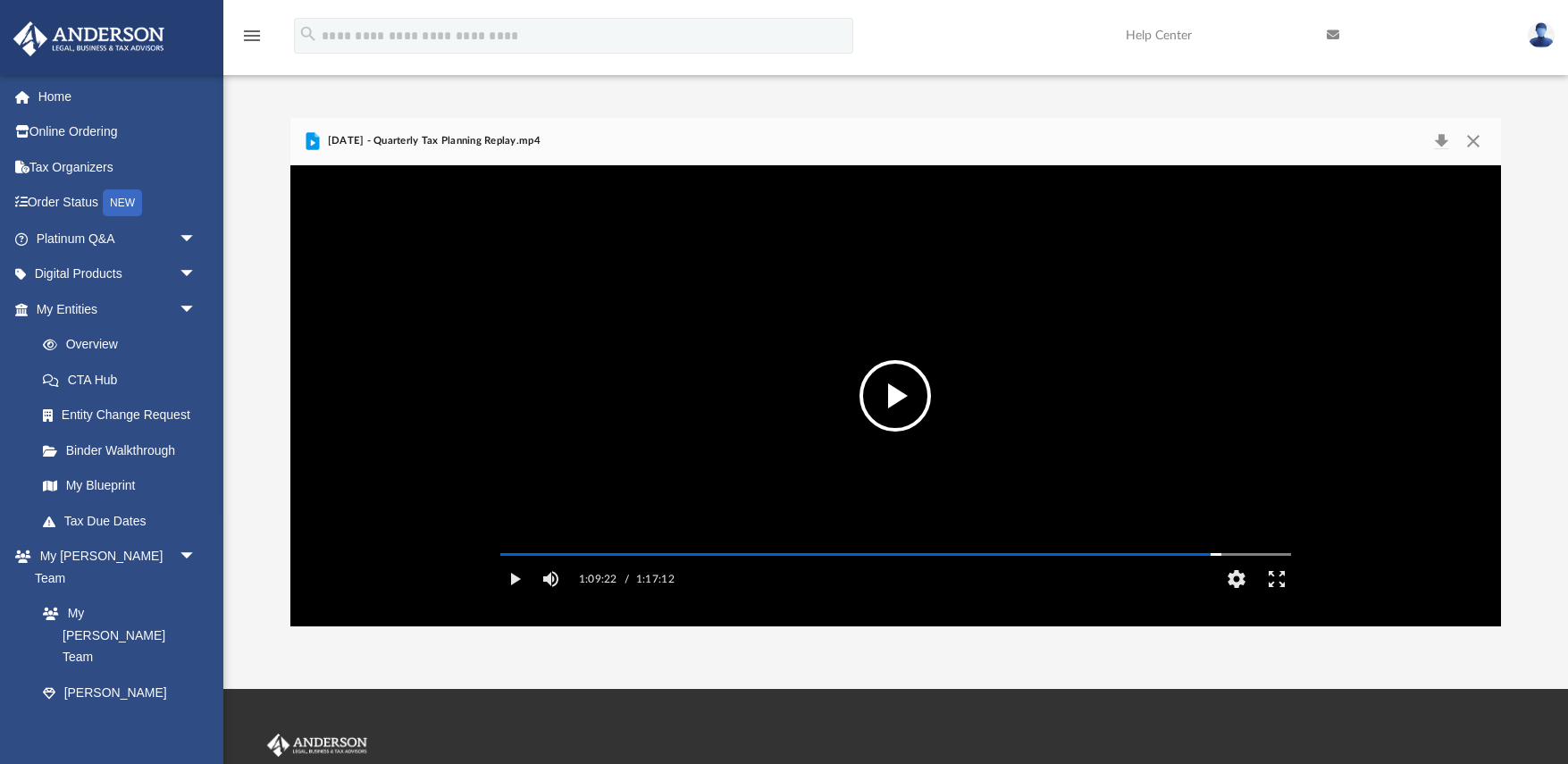
click at [516, 597] on button "Play" at bounding box center [514, 579] width 40 height 36
